Goal: Task Accomplishment & Management: Manage account settings

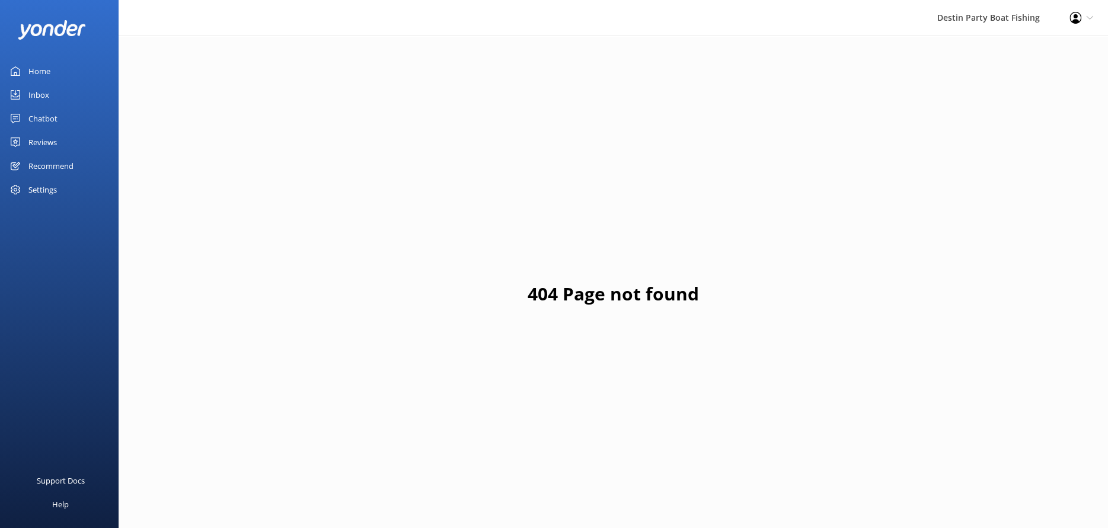
click at [43, 69] on div "Home" at bounding box center [39, 71] width 22 height 24
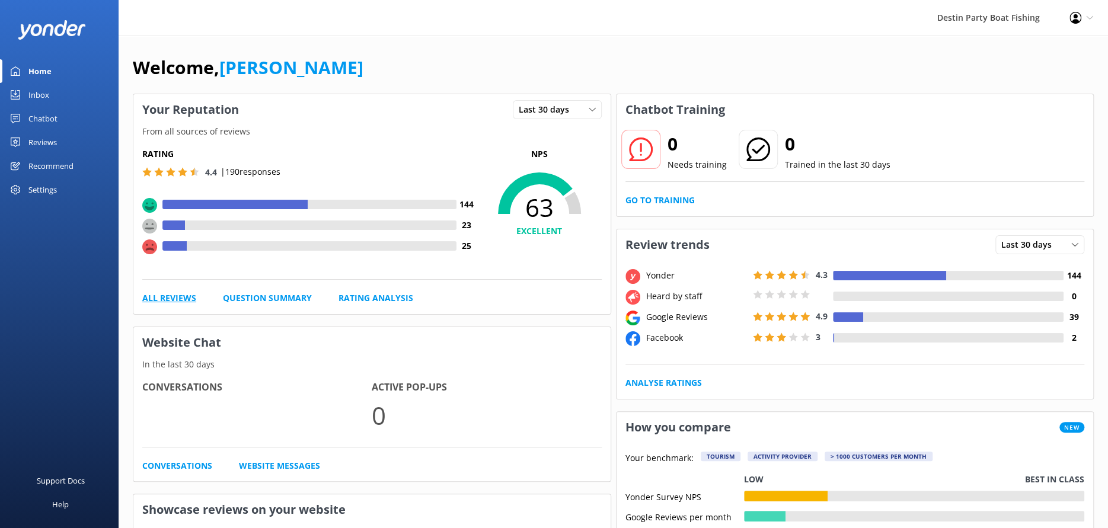
click at [189, 298] on link "All Reviews" at bounding box center [169, 298] width 54 height 13
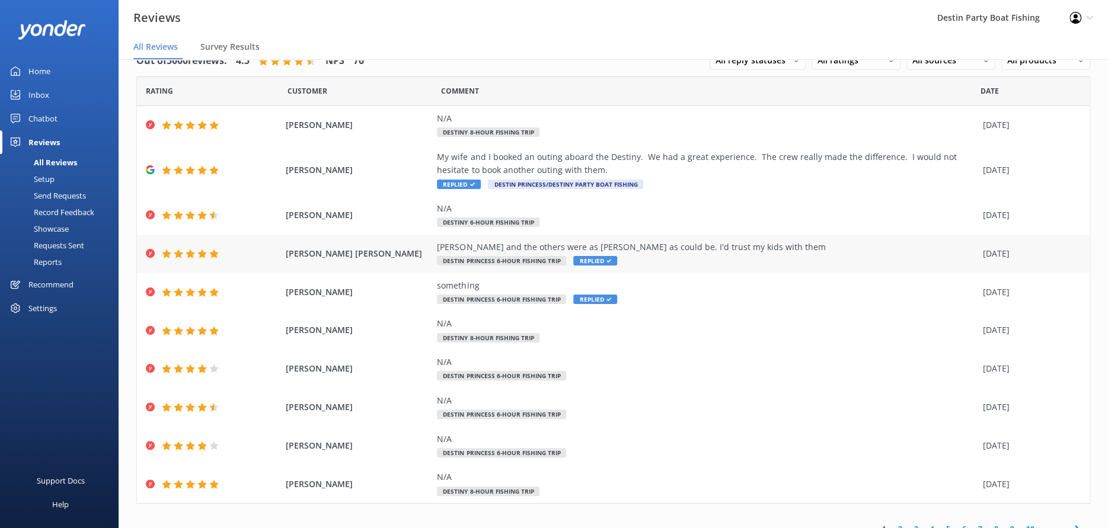
scroll to position [39, 0]
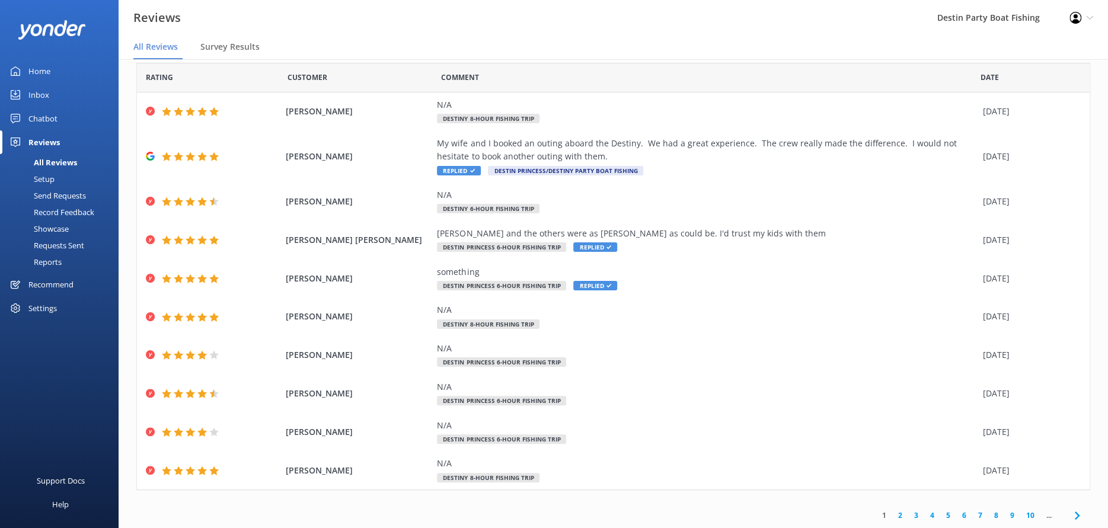
click at [892, 519] on link "2" at bounding box center [900, 515] width 16 height 11
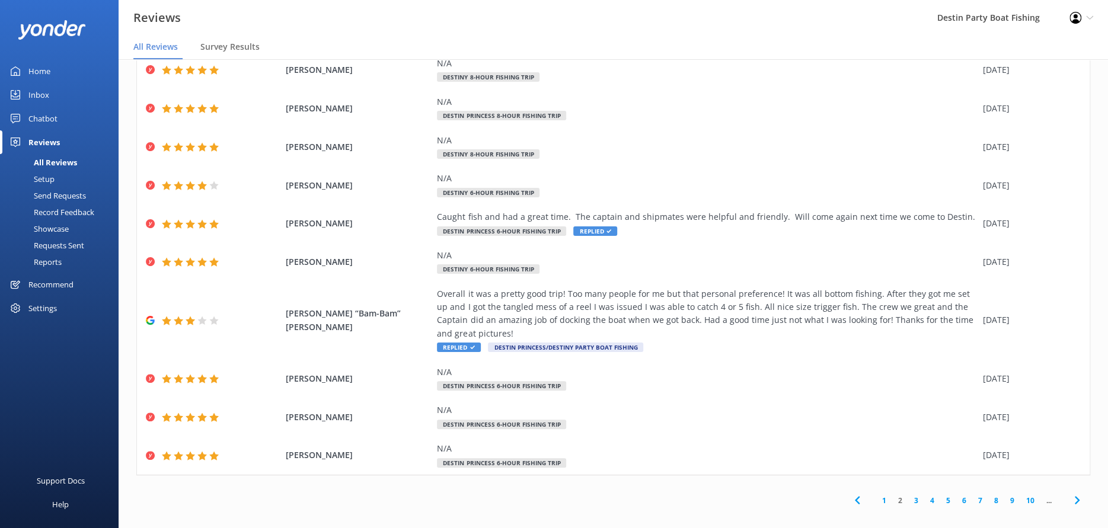
scroll to position [24, 0]
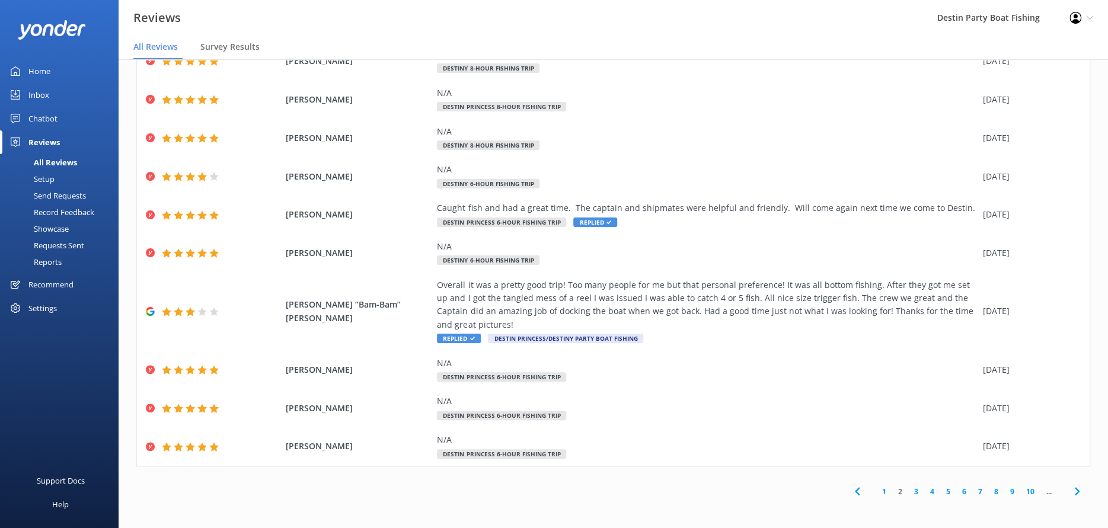
click at [912, 491] on link "3" at bounding box center [916, 491] width 16 height 11
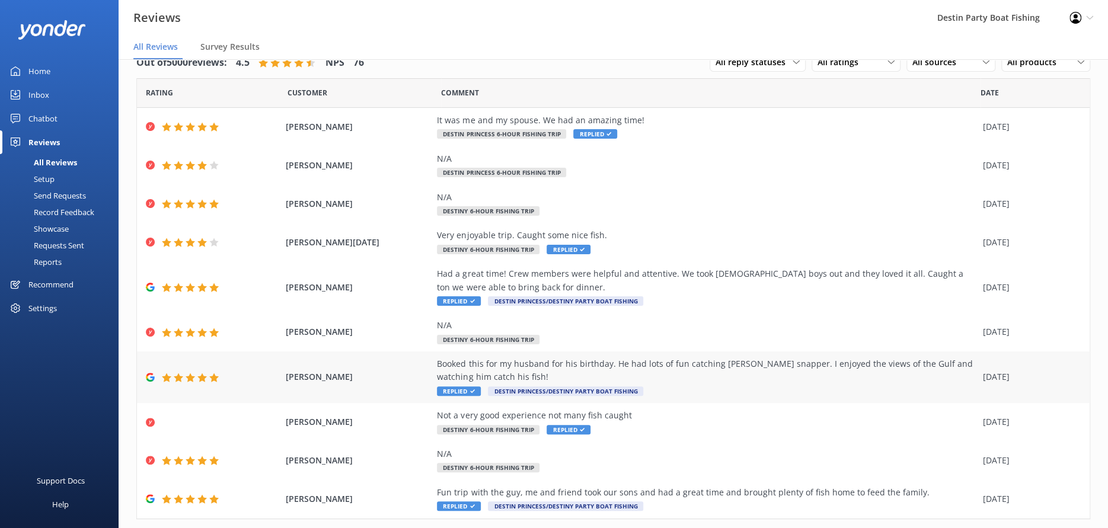
scroll to position [53, 0]
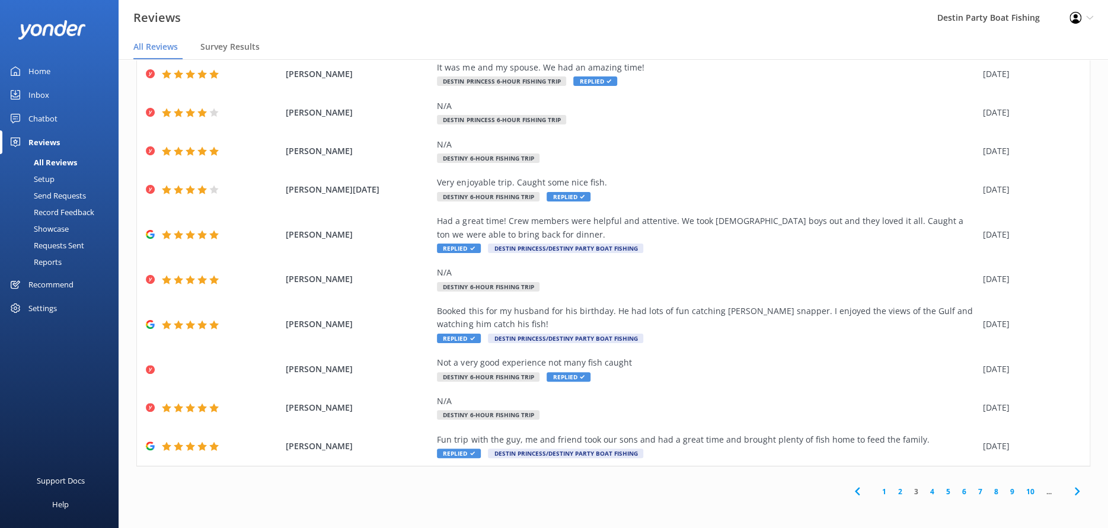
click at [924, 486] on link "4" at bounding box center [932, 491] width 16 height 11
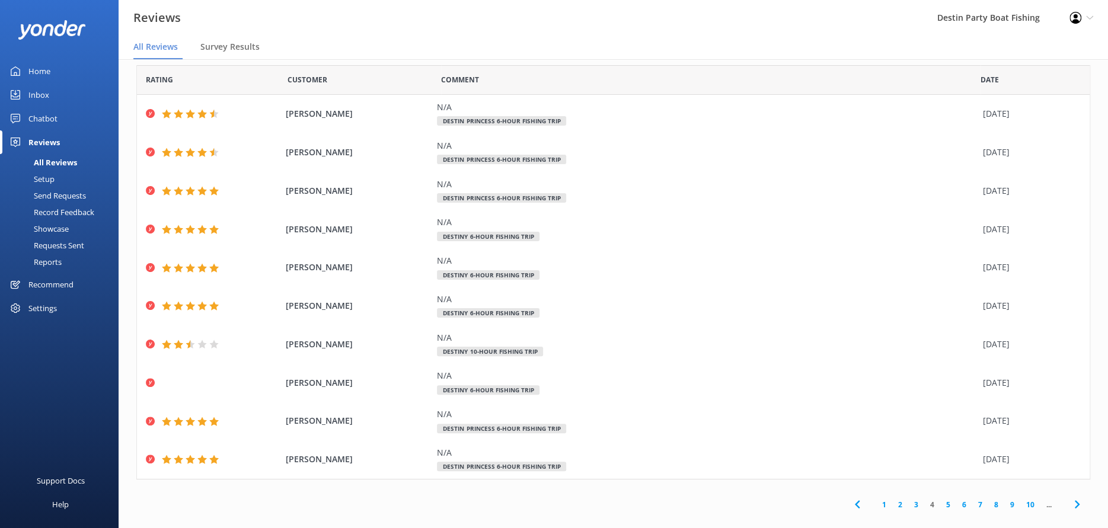
scroll to position [26, 0]
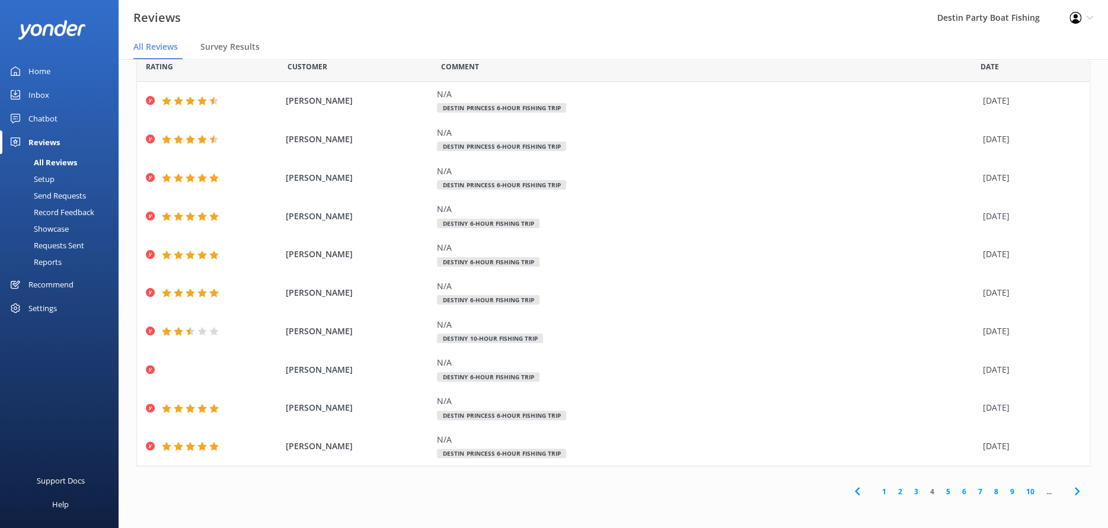
click at [940, 491] on link "5" at bounding box center [948, 491] width 16 height 11
